Goal: Task Accomplishment & Management: Manage account settings

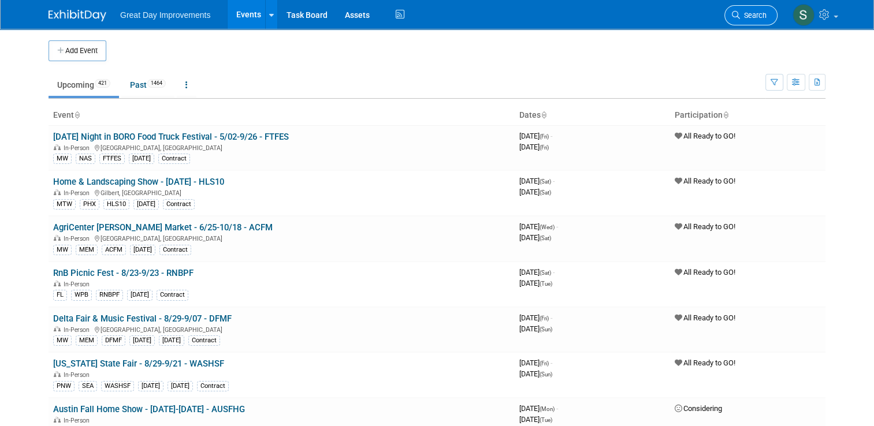
click at [746, 7] on link "Search" at bounding box center [750, 15] width 53 height 20
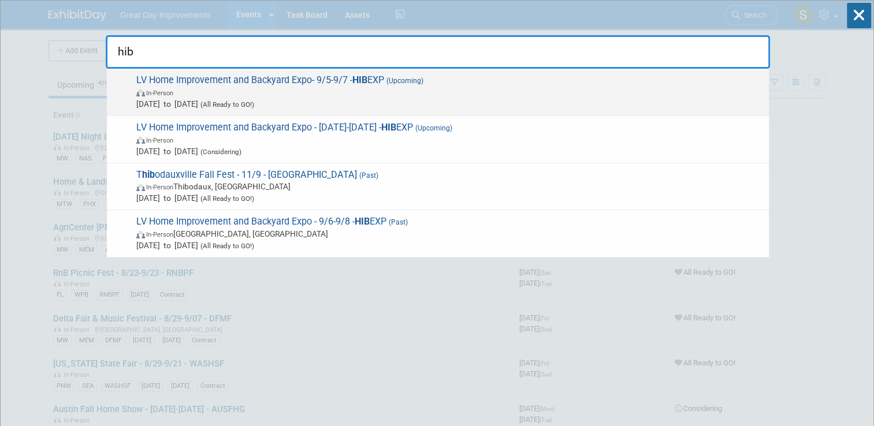
type input "hib"
click at [527, 96] on span "In-Person" at bounding box center [449, 93] width 627 height 12
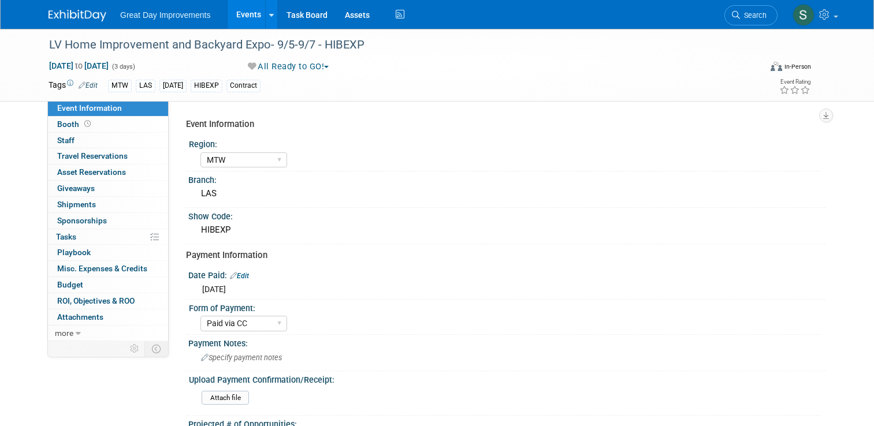
select select "MTW"
select select "Paid via CC"
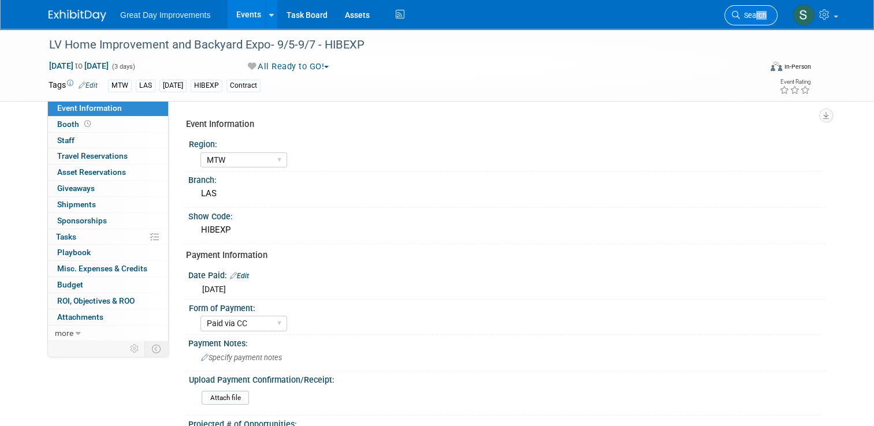
drag, startPoint x: 787, startPoint y: 21, endPoint x: 762, endPoint y: 14, distance: 25.4
click at [762, 14] on ul "Search" at bounding box center [755, 14] width 62 height 28
click at [762, 14] on span "Search" at bounding box center [753, 15] width 27 height 9
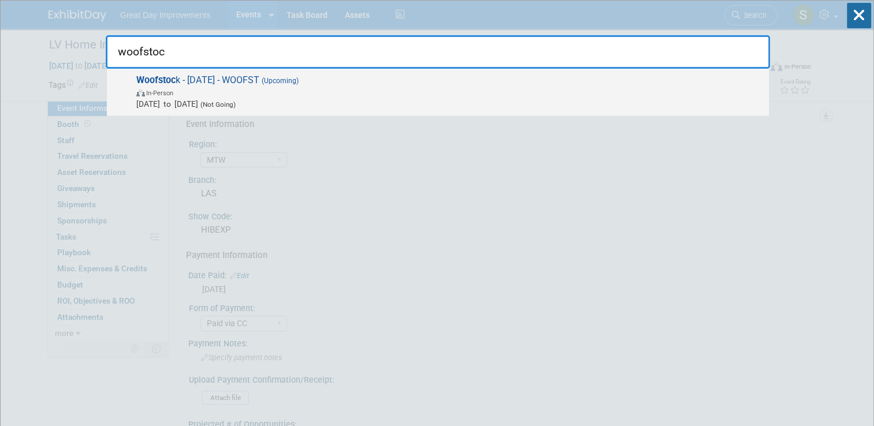
type input "woofstoc"
click at [619, 99] on span "Sep 7, 2025 to Sep 7, 2025 (Not Going)" at bounding box center [449, 104] width 627 height 12
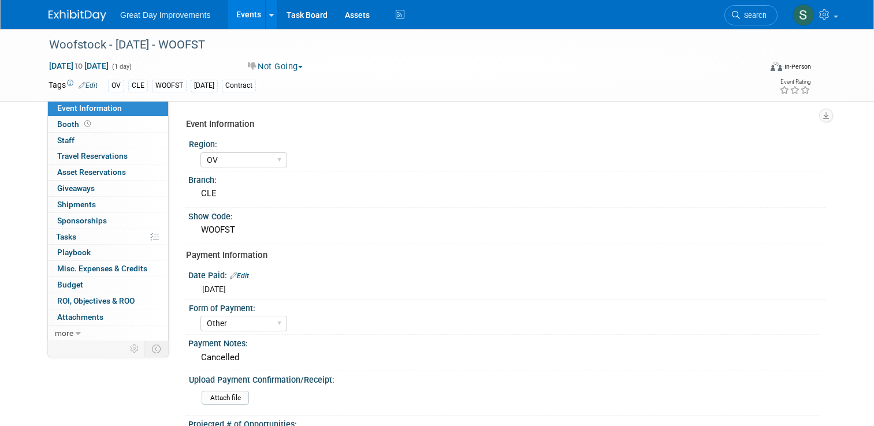
select select "OV"
select select "Other"
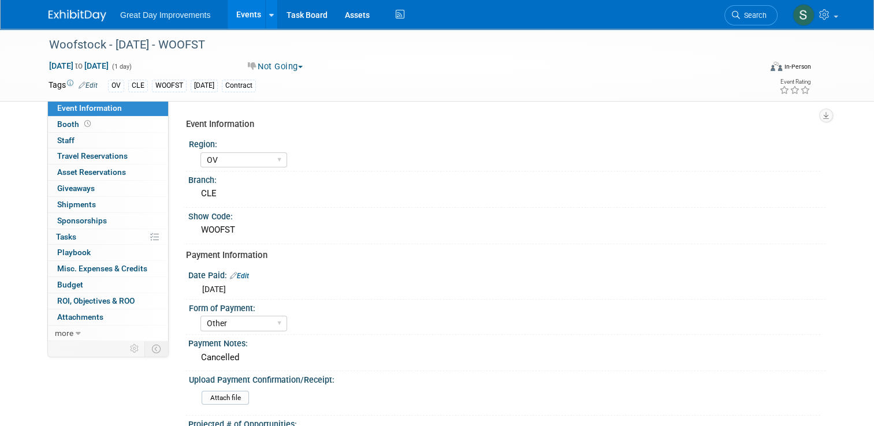
click at [280, 68] on button "Not Going" at bounding box center [276, 67] width 64 height 12
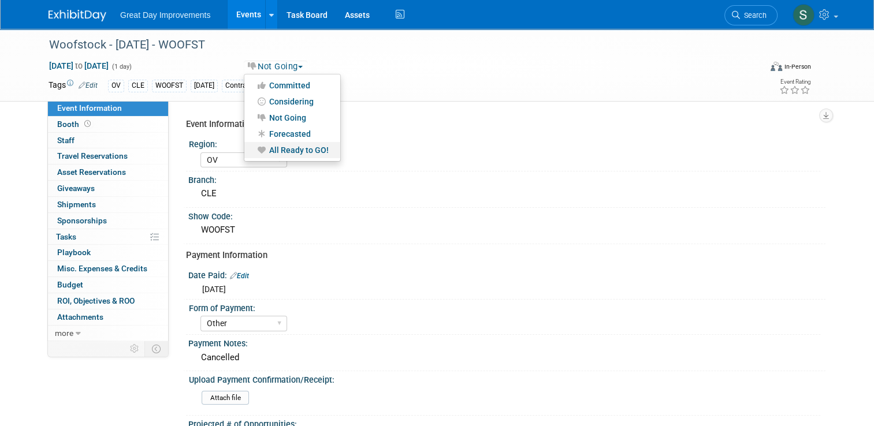
click at [286, 145] on link "All Ready to GO!" at bounding box center [292, 150] width 96 height 16
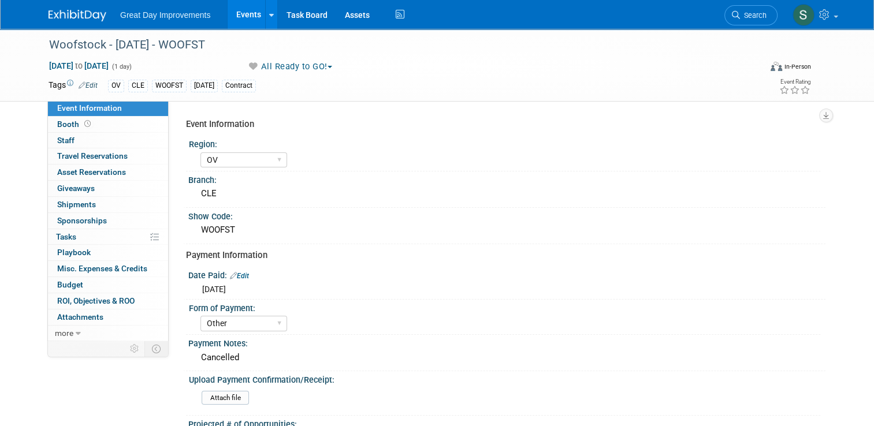
click at [92, 10] on img at bounding box center [78, 16] width 58 height 12
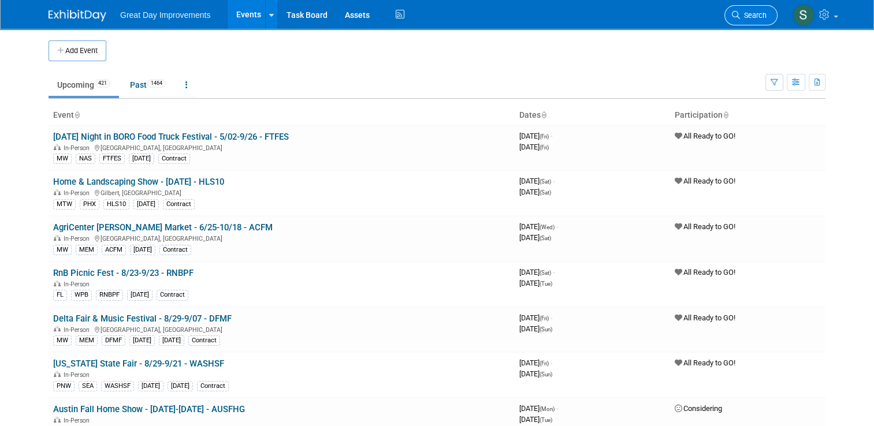
click at [738, 12] on link "Search" at bounding box center [750, 15] width 53 height 20
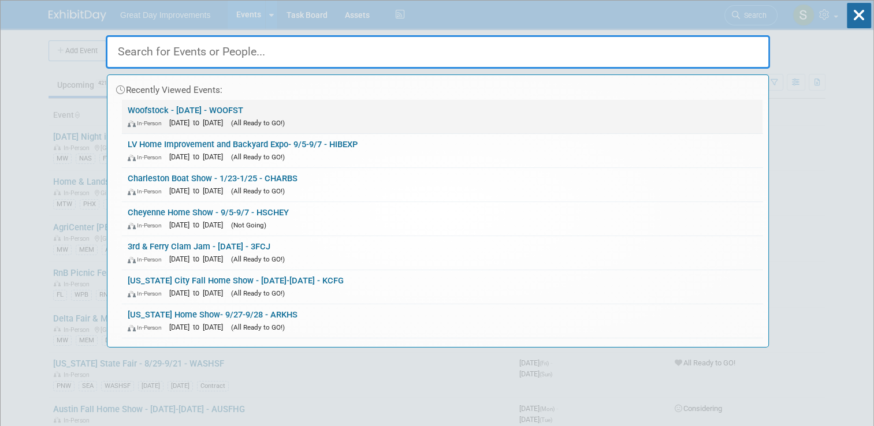
click at [451, 114] on link "Woofstock - 9/7/25 - WOOFST In-Person Sep 7, 2025 to Sep 7, 2025 (All Ready to …" at bounding box center [442, 116] width 641 height 33
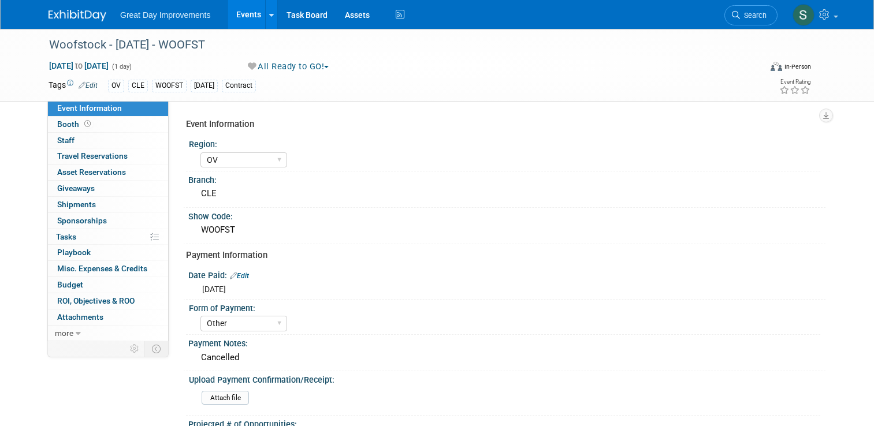
select select "OV"
select select "Other"
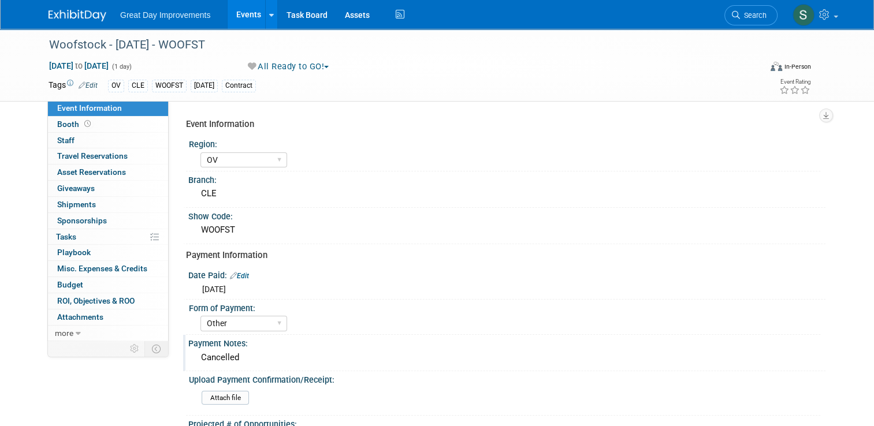
click at [245, 350] on div "Cancelled" at bounding box center [507, 358] width 620 height 18
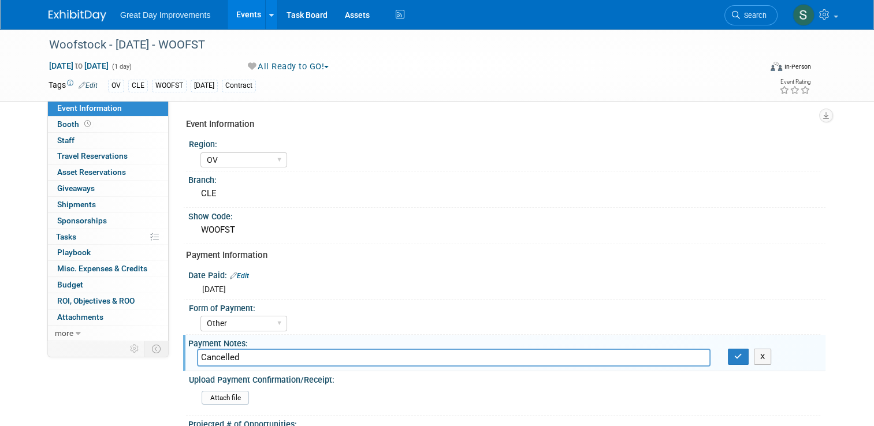
click at [245, 350] on input "Cancelled" at bounding box center [453, 358] width 513 height 18
click at [747, 355] on button "button" at bounding box center [738, 357] width 21 height 16
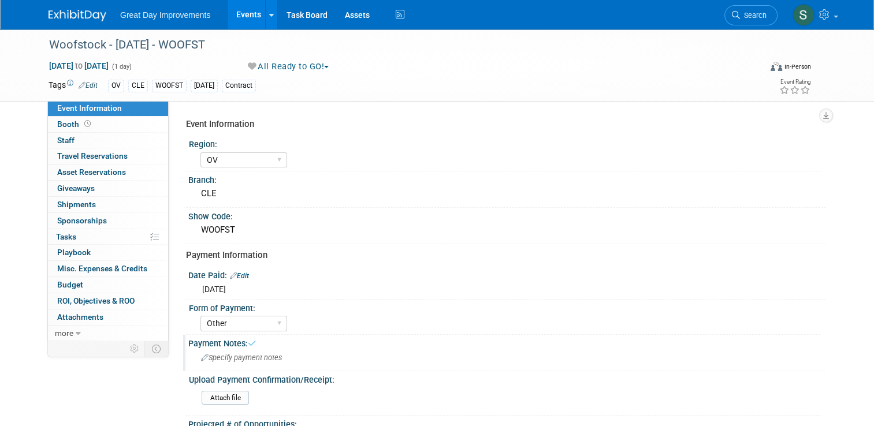
drag, startPoint x: 747, startPoint y: 355, endPoint x: 750, endPoint y: 107, distance: 247.8
click at [750, 107] on div "Event Information Region: GC MA MW MTW NE NEW OV PL PNW SA SE SC UMW FL Branch:…" at bounding box center [497, 220] width 657 height 240
click at [395, 75] on div "Sep 7, 2025 to Sep 7, 2025 (1 day) Sep 7, 2025 to Sep 7, 2025 All Ready to GO! …" at bounding box center [430, 68] width 780 height 17
click at [80, 11] on img at bounding box center [78, 16] width 58 height 12
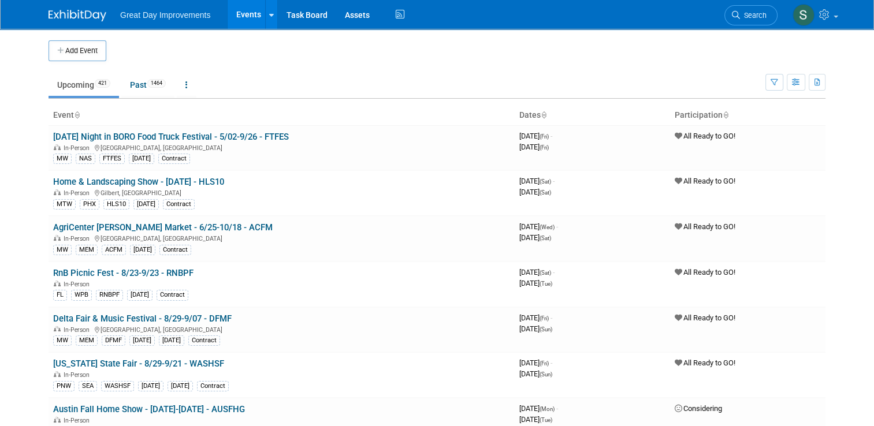
drag, startPoint x: 0, startPoint y: 0, endPoint x: 80, endPoint y: 11, distance: 81.0
click at [80, 11] on img at bounding box center [78, 16] width 58 height 12
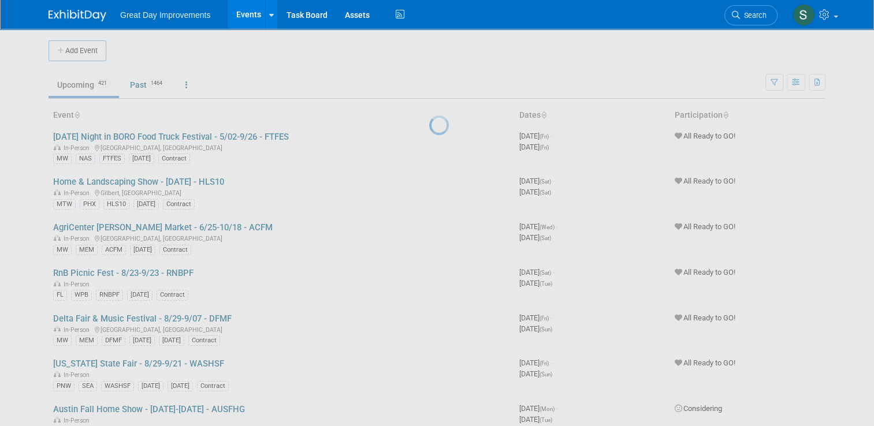
click at [80, 11] on img at bounding box center [78, 16] width 58 height 12
